Goal: Navigation & Orientation: Understand site structure

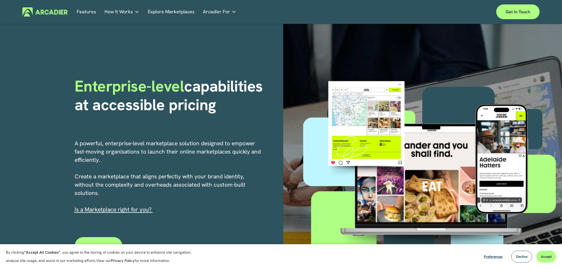
click at [86, 12] on link "Features" at bounding box center [86, 11] width 19 height 9
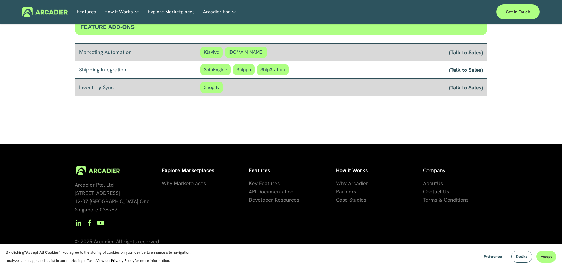
scroll to position [513, 0]
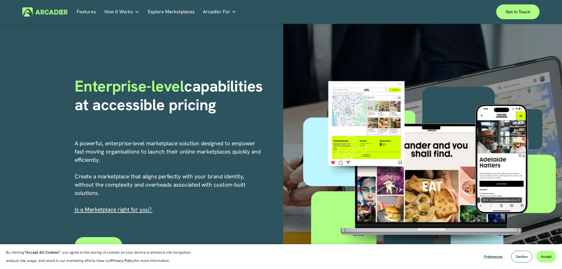
click at [185, 12] on link "Explore Marketplaces" at bounding box center [171, 11] width 47 height 9
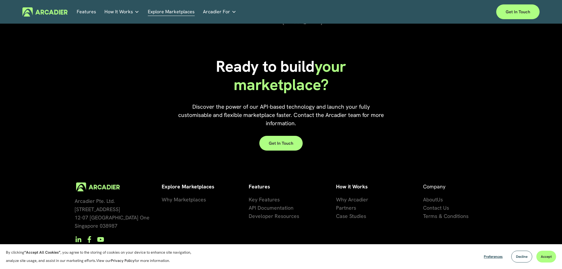
scroll to position [1350, 0]
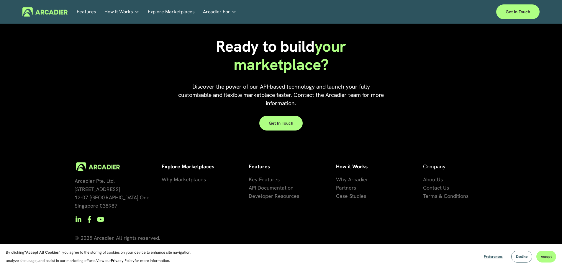
click at [272, 177] on span "Key Features" at bounding box center [264, 179] width 31 height 7
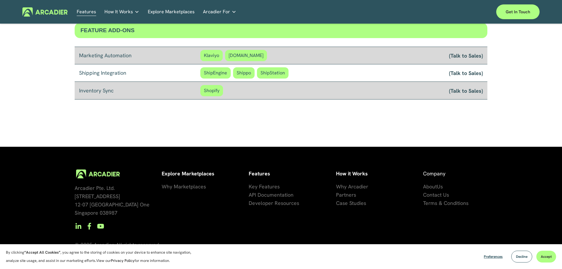
scroll to position [513, 0]
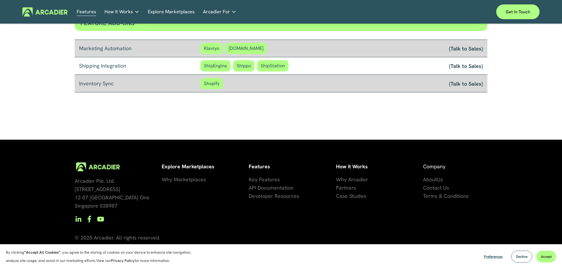
click at [174, 179] on span "Why Marketplaces" at bounding box center [184, 179] width 44 height 7
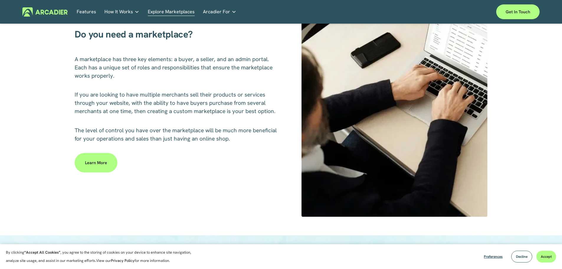
scroll to position [295, 0]
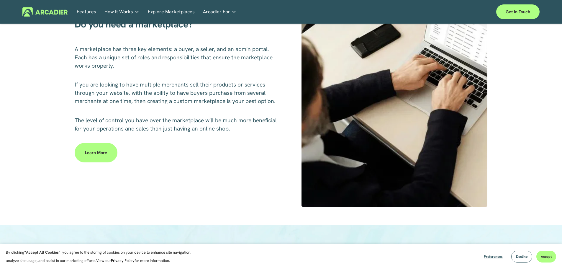
click at [89, 155] on link "Learn more" at bounding box center [96, 152] width 43 height 19
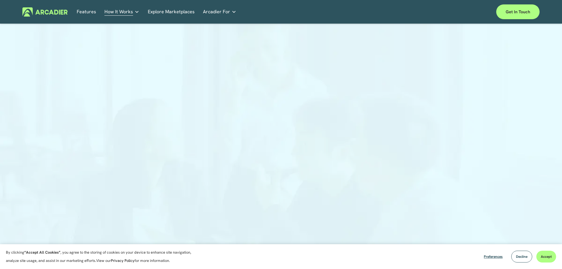
click at [90, 12] on link "Features" at bounding box center [86, 11] width 19 height 9
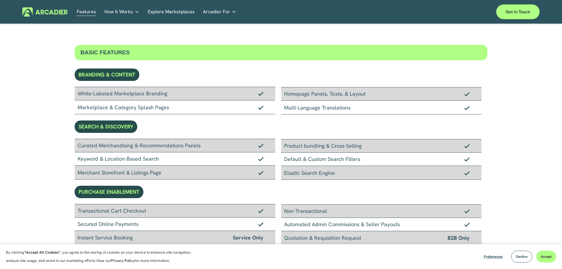
scroll to position [30, 0]
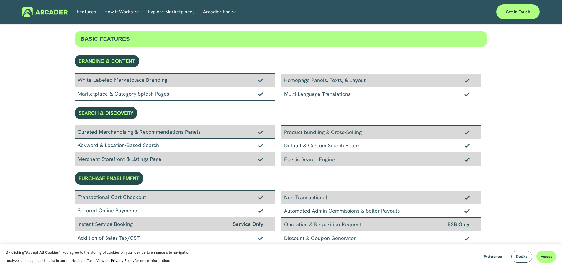
click at [45, 12] on img at bounding box center [44, 11] width 45 height 9
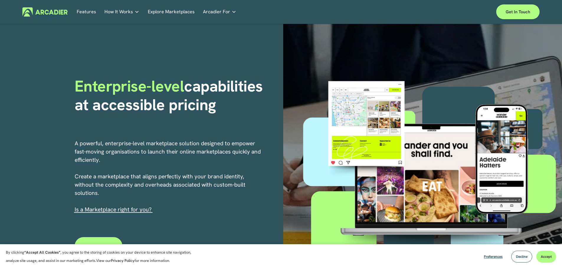
click at [232, 13] on icon "folder dropdown" at bounding box center [234, 11] width 5 height 5
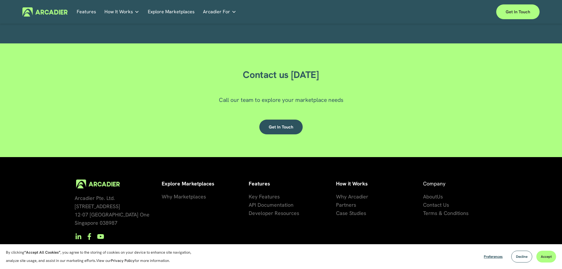
scroll to position [1782, 0]
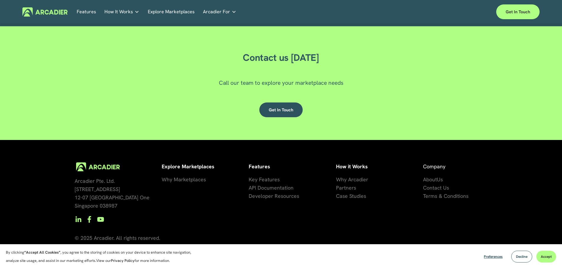
click at [343, 186] on span "artners" at bounding box center [347, 187] width 17 height 7
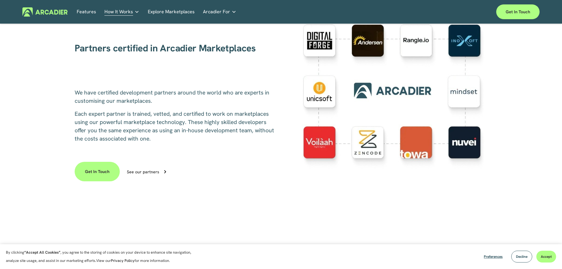
scroll to position [177, 0]
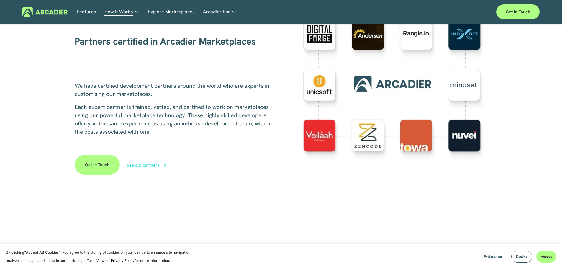
click at [149, 163] on div "See our partners" at bounding box center [143, 165] width 32 height 4
